Goal: Navigation & Orientation: Find specific page/section

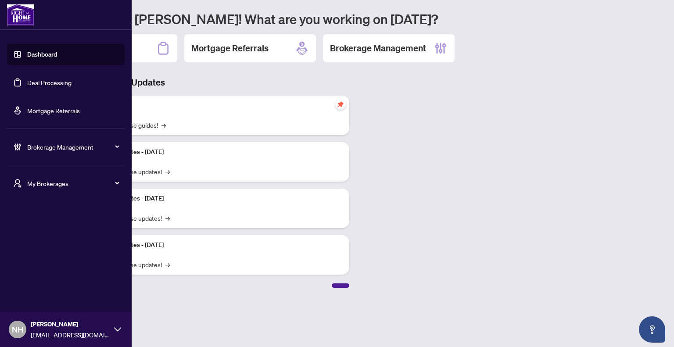
click at [49, 182] on span "My Brokerages" at bounding box center [72, 184] width 91 height 10
click at [53, 219] on span "[PERSON_NAME]" at bounding box center [68, 219] width 100 height 10
